Goal: Navigation & Orientation: Find specific page/section

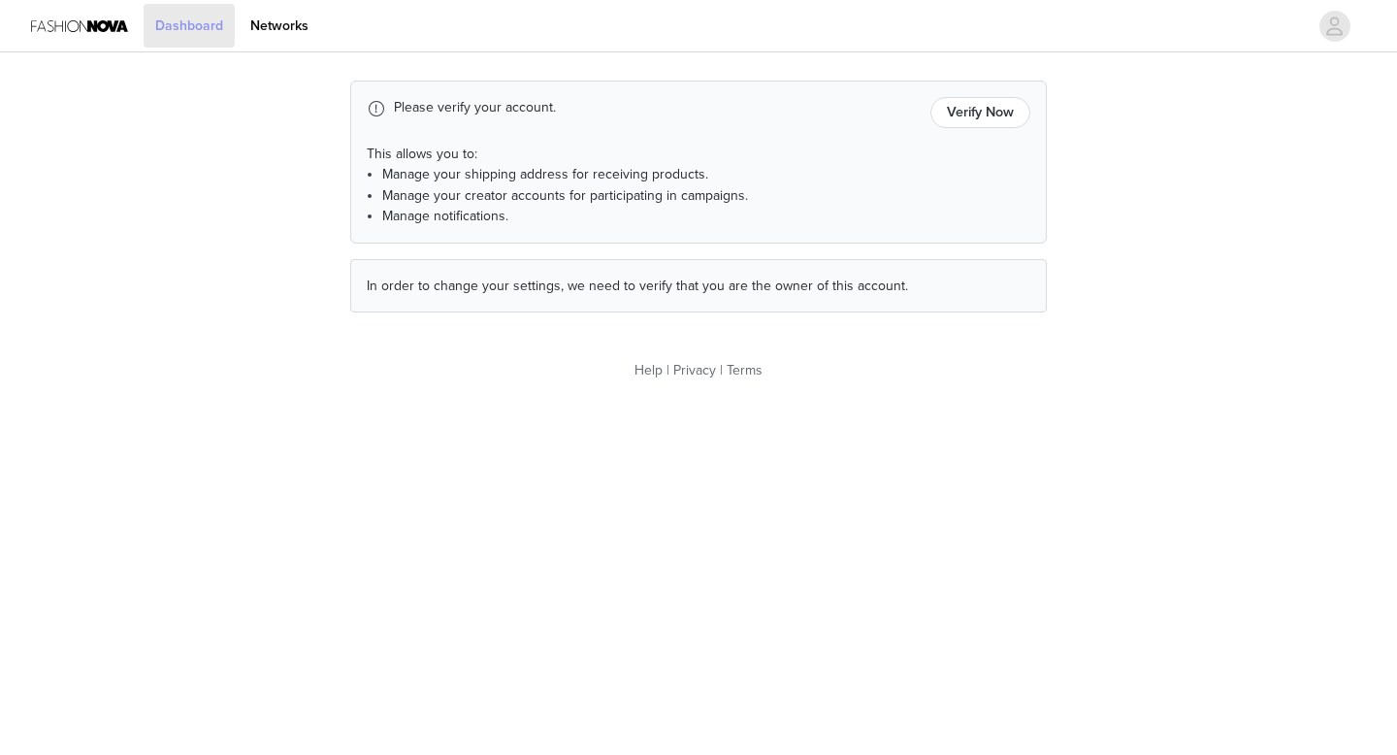
click at [165, 20] on link "Dashboard" at bounding box center [189, 26] width 91 height 44
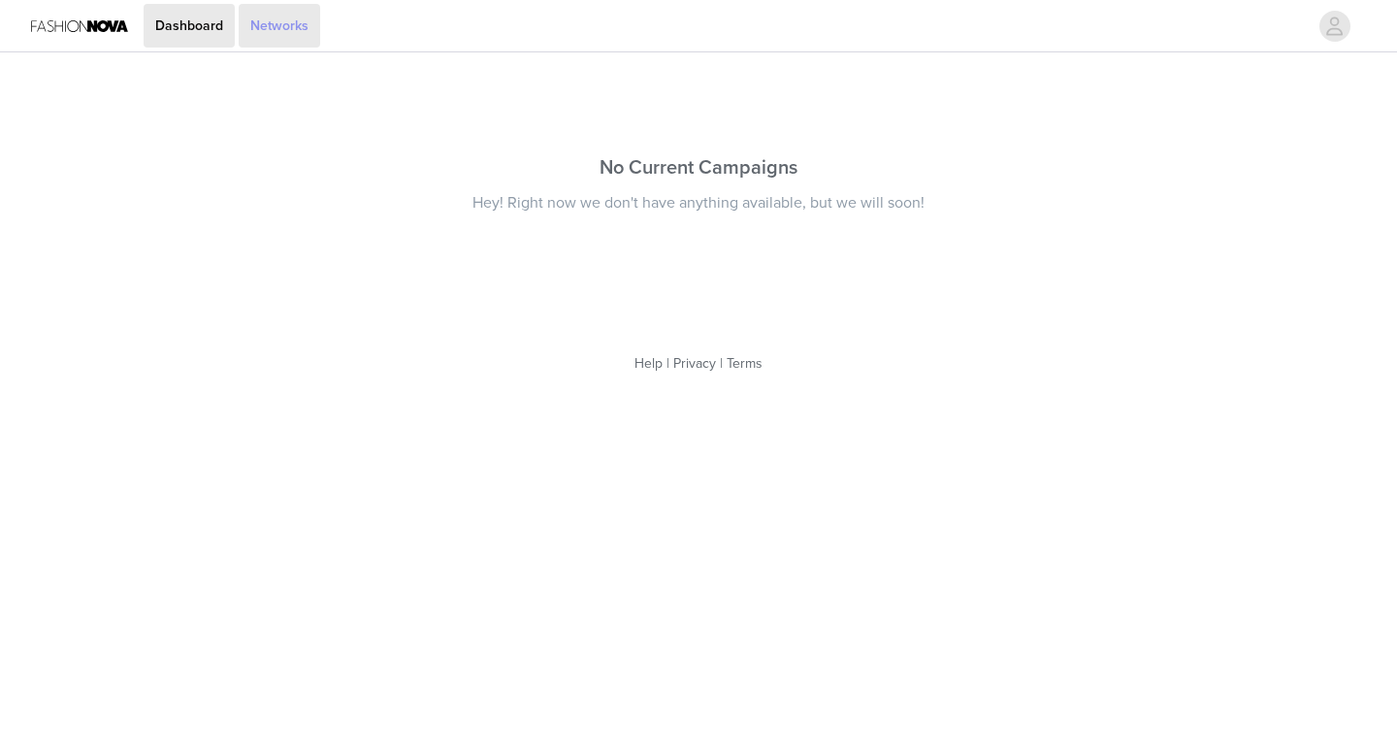
click at [281, 18] on link "Networks" at bounding box center [279, 26] width 81 height 44
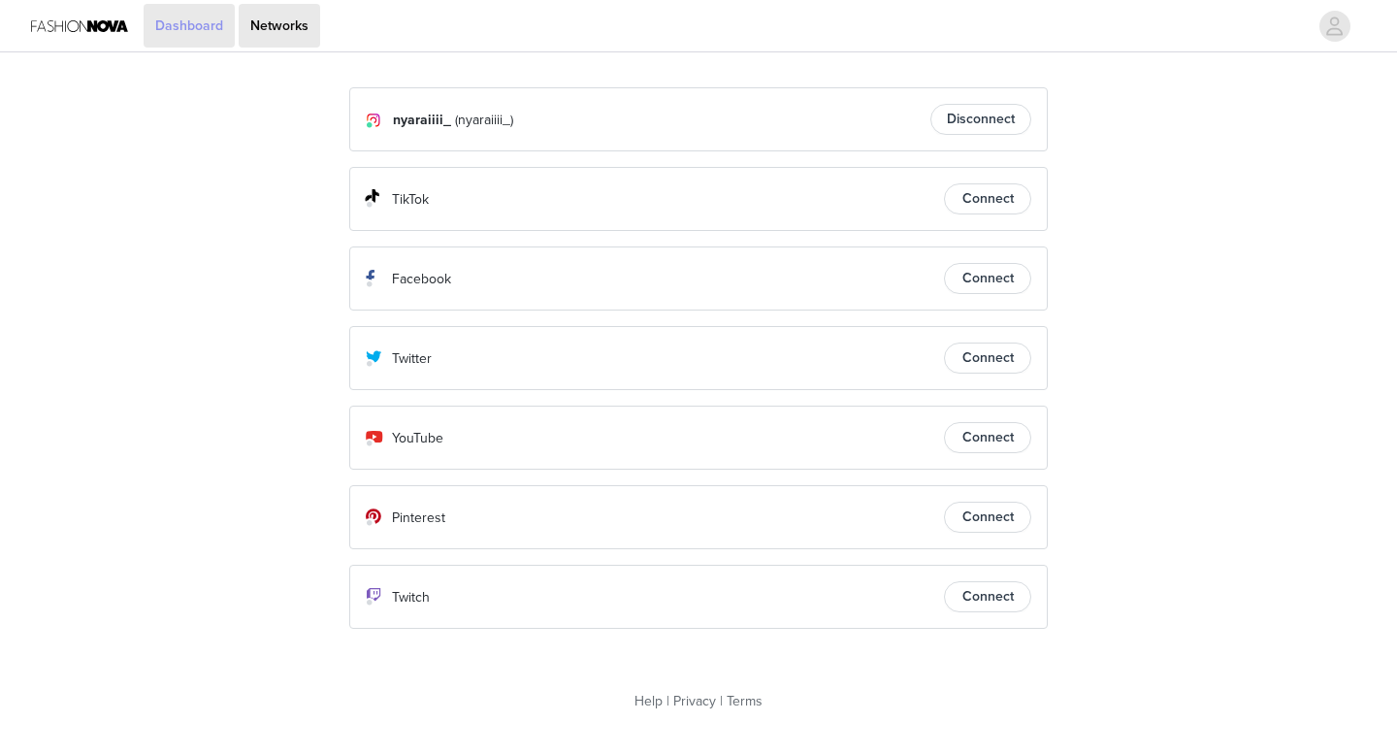
click at [197, 29] on link "Dashboard" at bounding box center [189, 26] width 91 height 44
